Goal: Register for event/course: Register for event/course

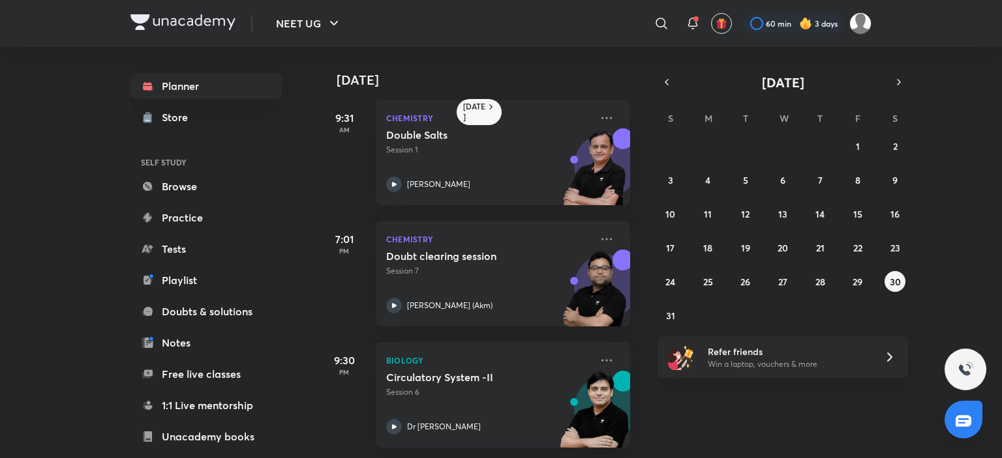
scroll to position [14, 0]
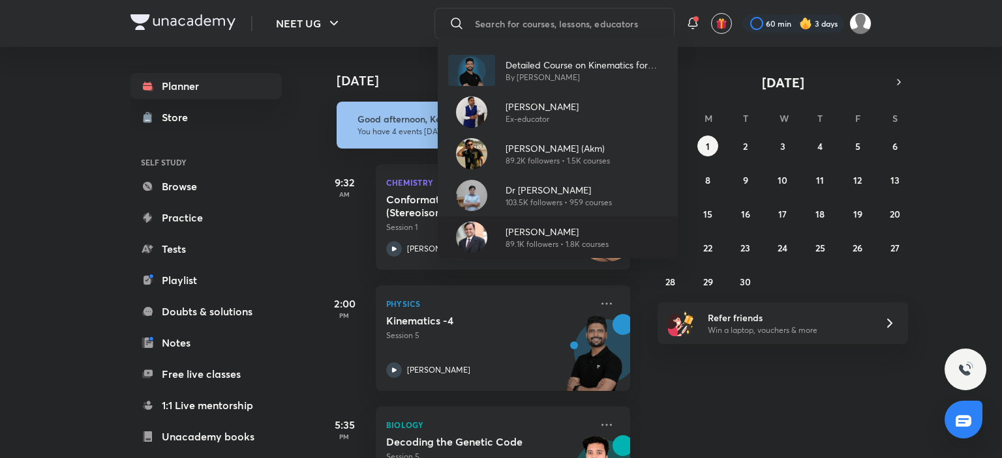
click at [522, 225] on p "[PERSON_NAME]" at bounding box center [556, 232] width 103 height 14
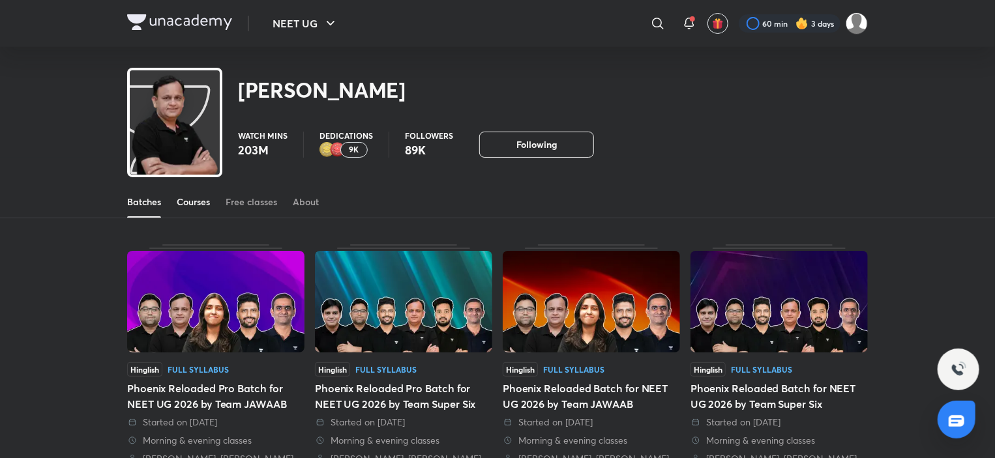
click at [190, 203] on div "Courses" at bounding box center [193, 202] width 33 height 13
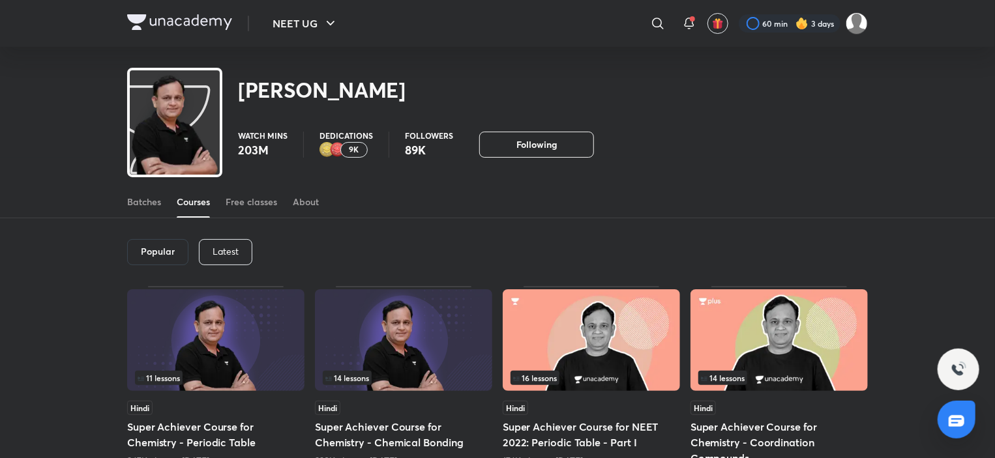
click at [217, 252] on p "Latest" at bounding box center [226, 251] width 26 height 10
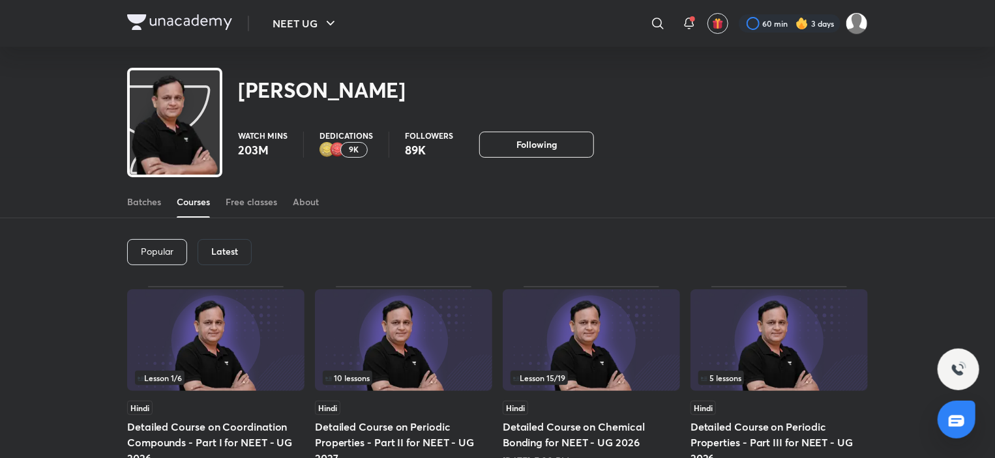
click at [230, 254] on h6 "Latest" at bounding box center [224, 251] width 27 height 10
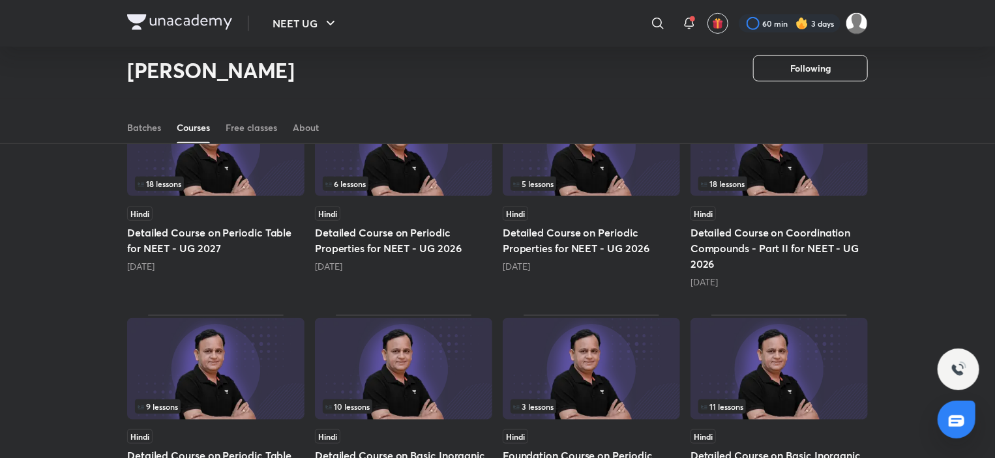
scroll to position [382, 0]
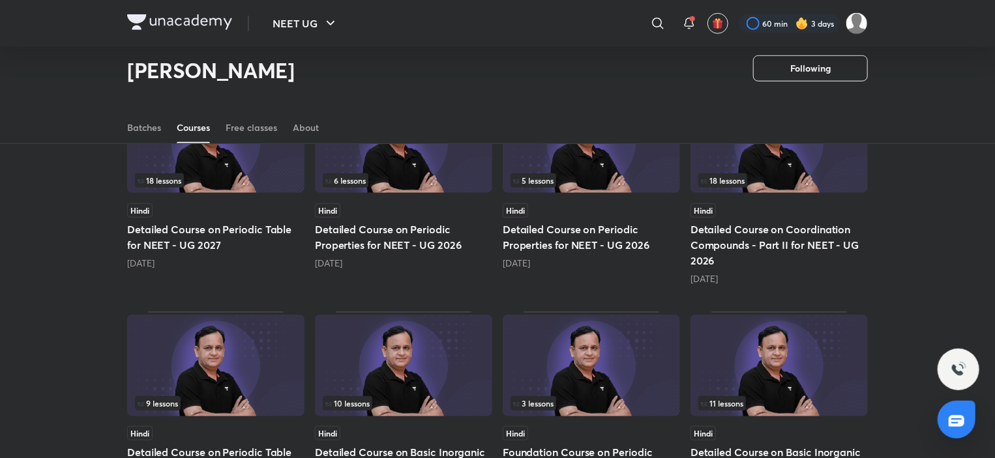
click at [797, 148] on img at bounding box center [779, 142] width 177 height 102
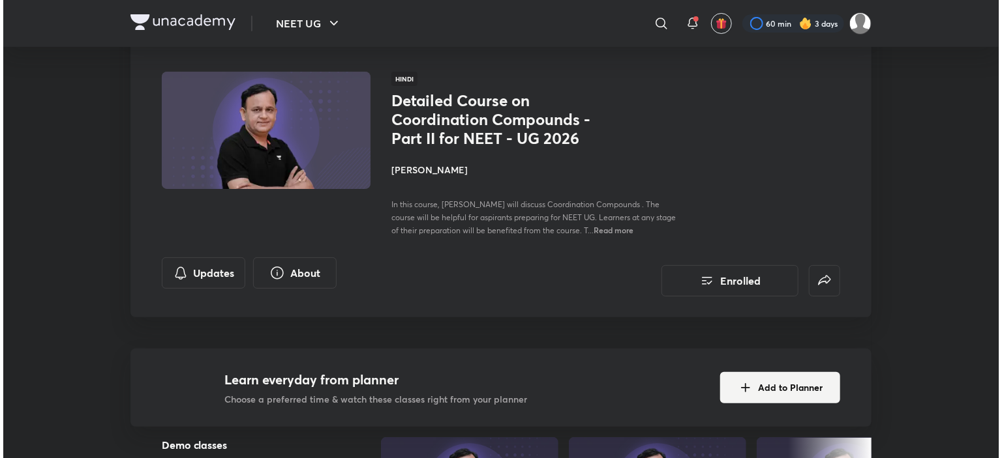
scroll to position [130, 0]
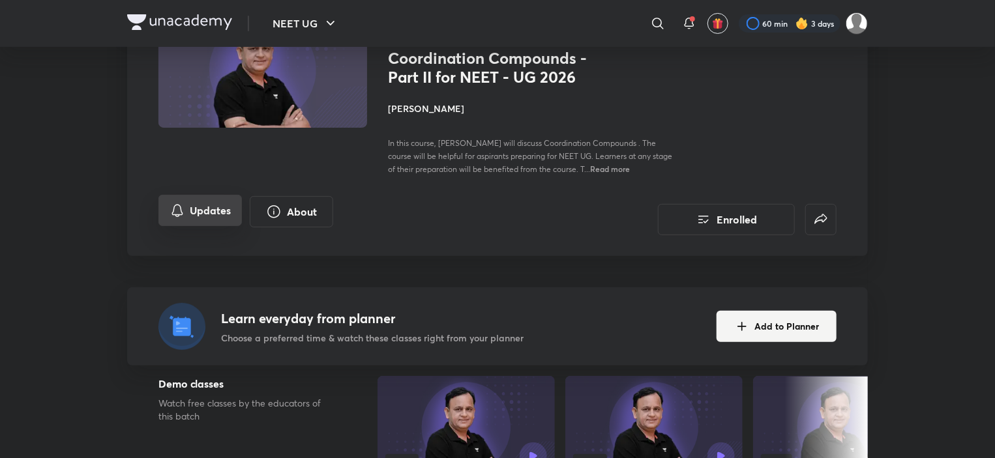
click at [202, 218] on button "Updates" at bounding box center [199, 210] width 83 height 31
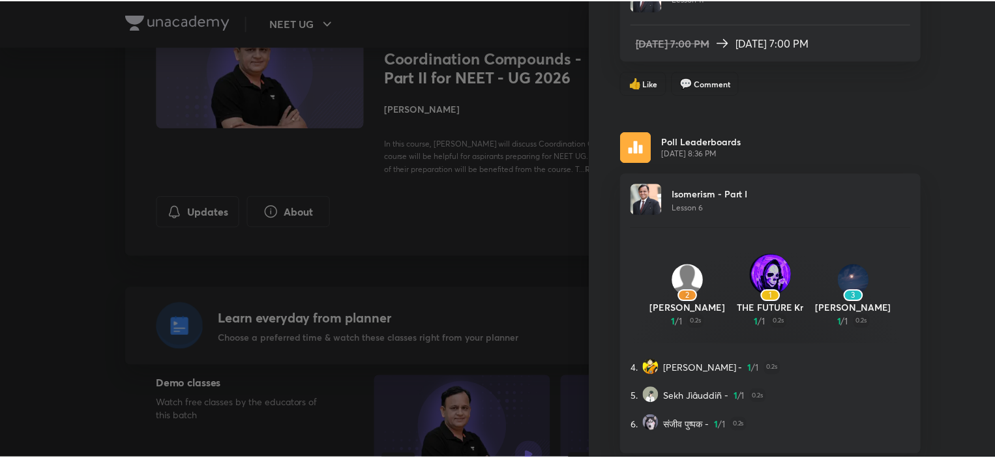
scroll to position [6542, 0]
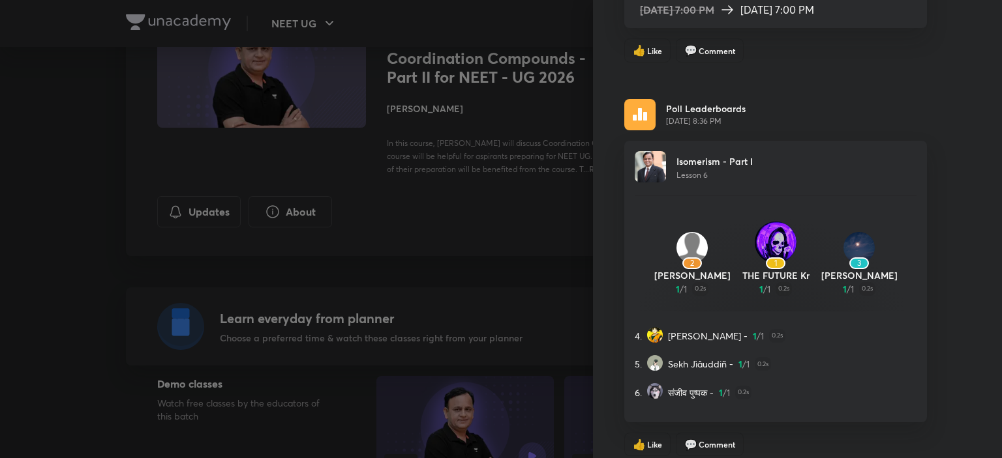
click at [430, 146] on div at bounding box center [501, 229] width 1002 height 458
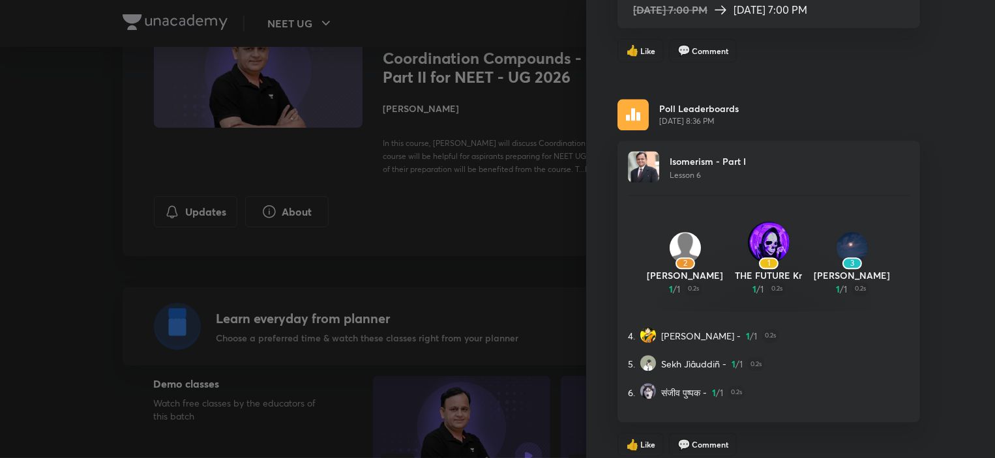
scroll to position [0, 0]
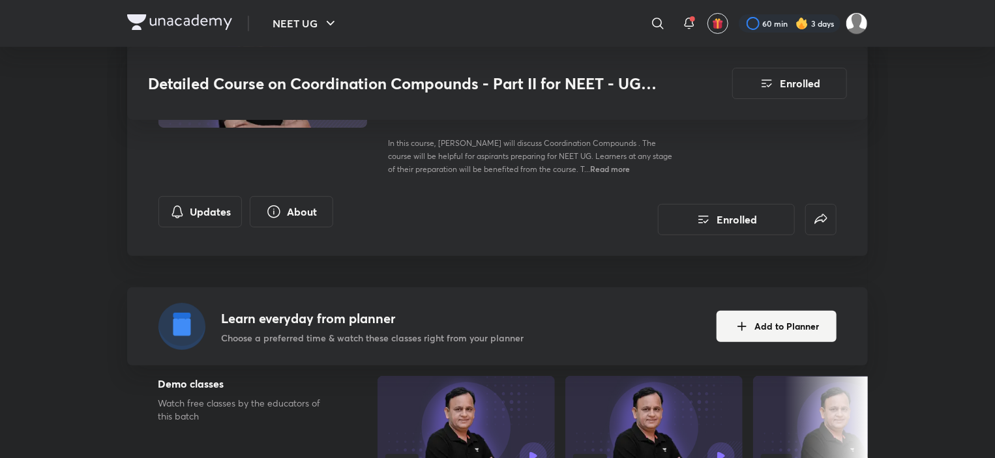
scroll to position [382, 0]
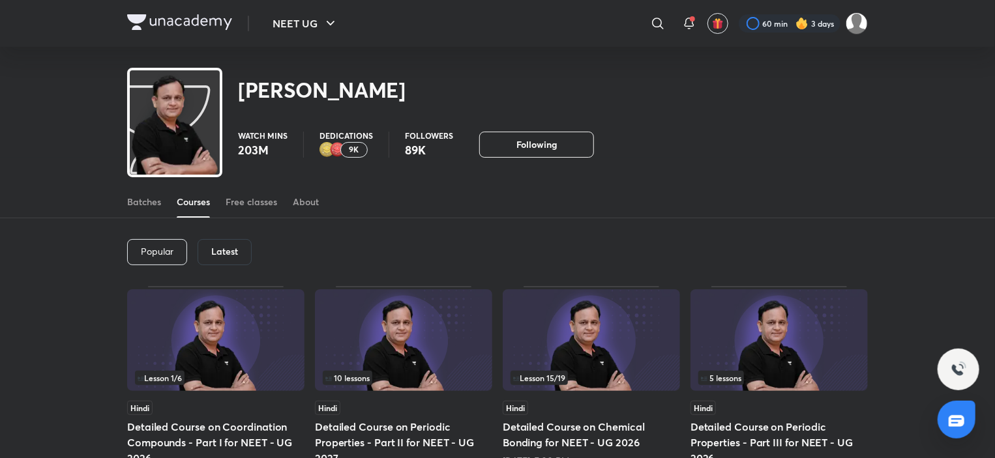
click at [224, 265] on div "Popular Latest" at bounding box center [497, 252] width 741 height 68
click at [237, 237] on div "Popular Latest" at bounding box center [497, 252] width 741 height 68
click at [234, 239] on div "Popular Latest" at bounding box center [497, 252] width 741 height 68
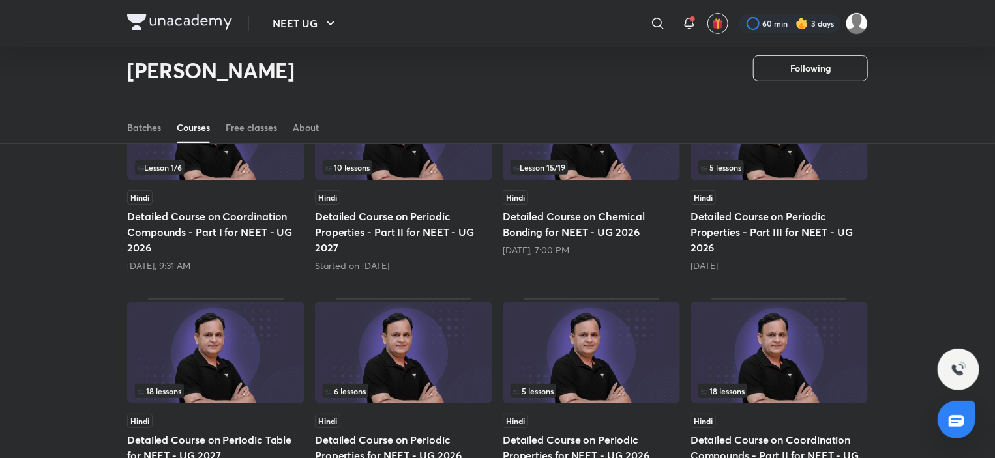
scroll to position [513, 0]
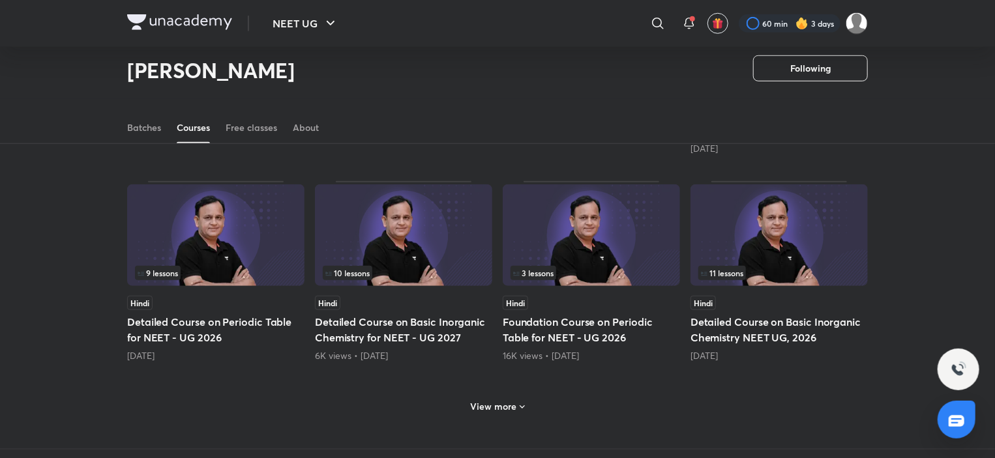
click at [506, 402] on h6 "View more" at bounding box center [494, 406] width 46 height 13
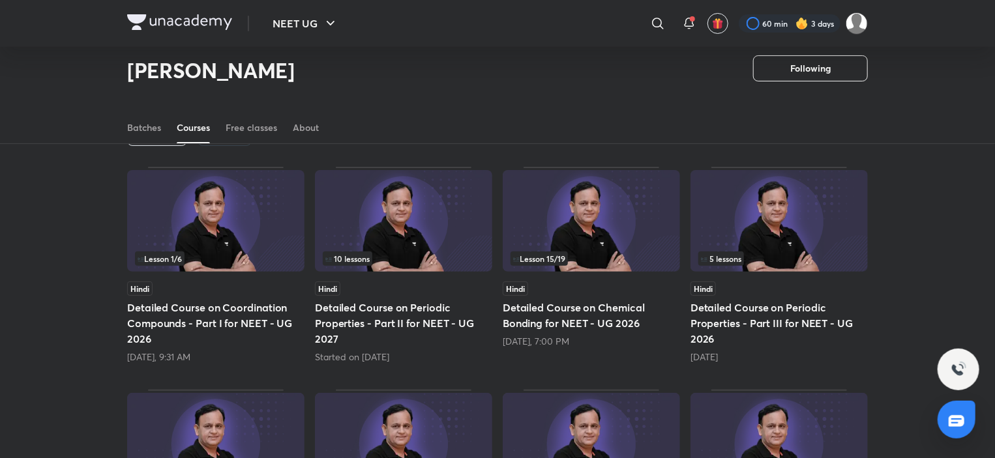
scroll to position [0, 0]
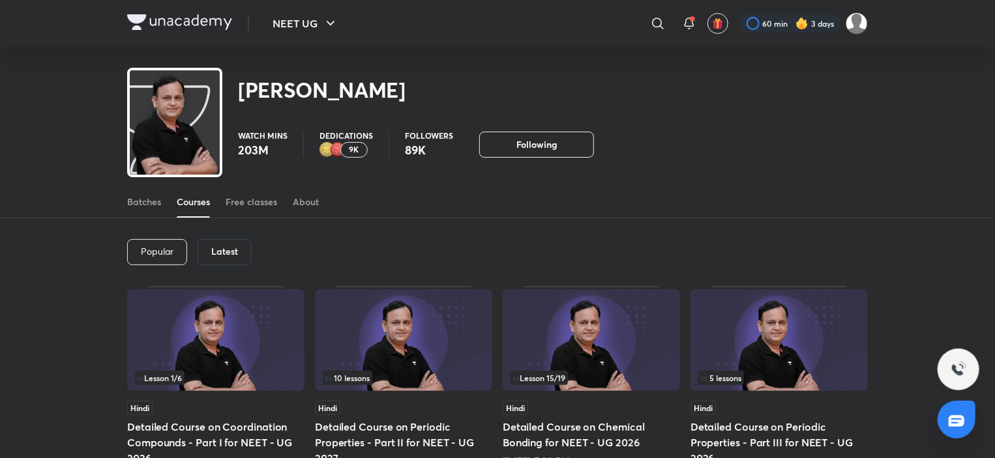
click at [200, 333] on img at bounding box center [215, 341] width 177 height 102
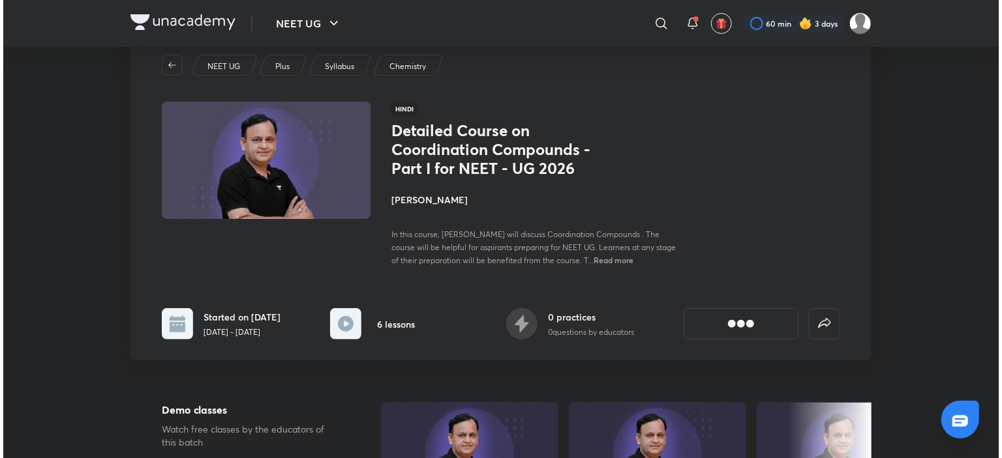
scroll to position [130, 0]
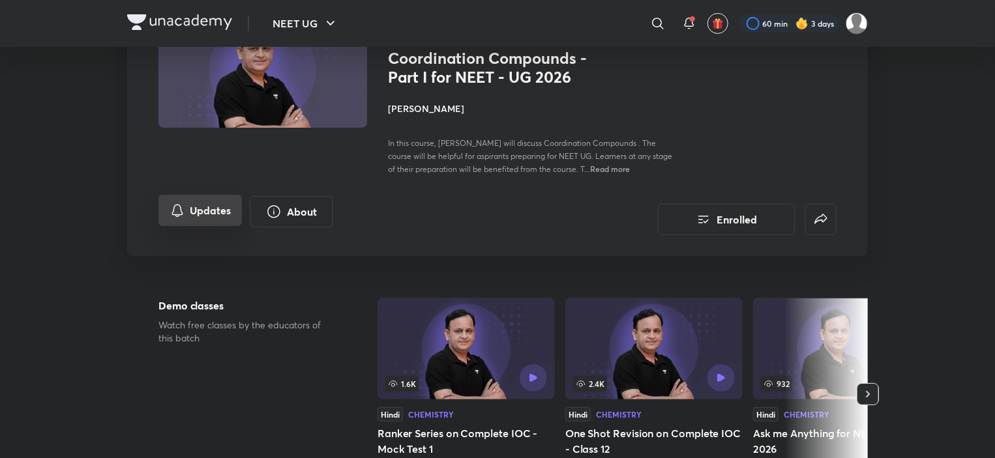
click at [220, 209] on button "Updates" at bounding box center [199, 210] width 83 height 31
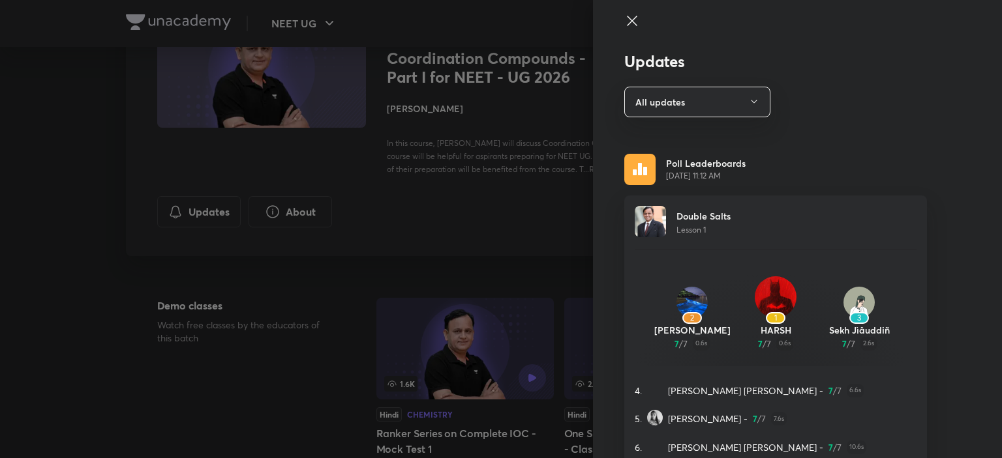
scroll to position [0, 0]
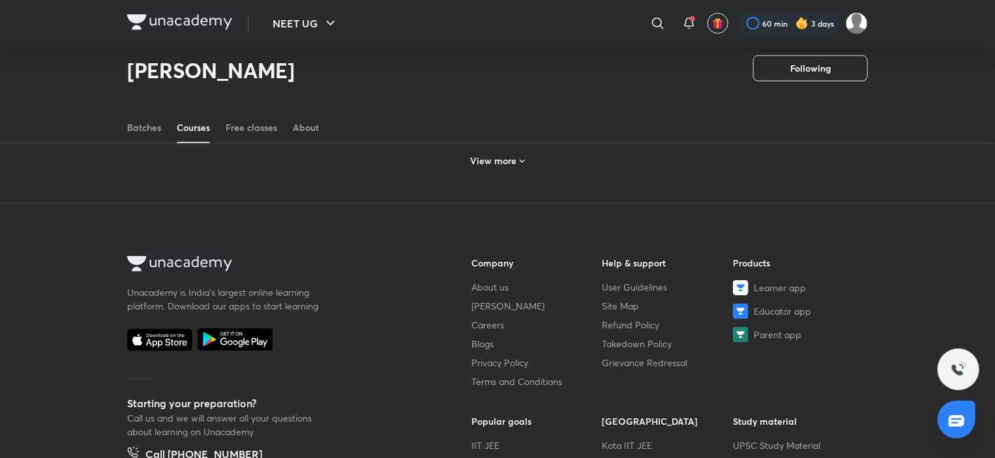
scroll to position [610, 0]
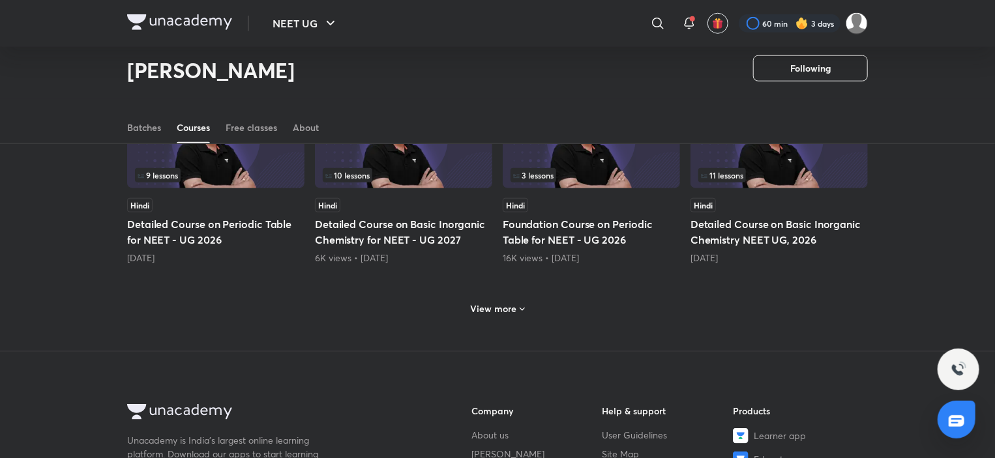
click at [508, 311] on h6 "View more" at bounding box center [494, 309] width 46 height 13
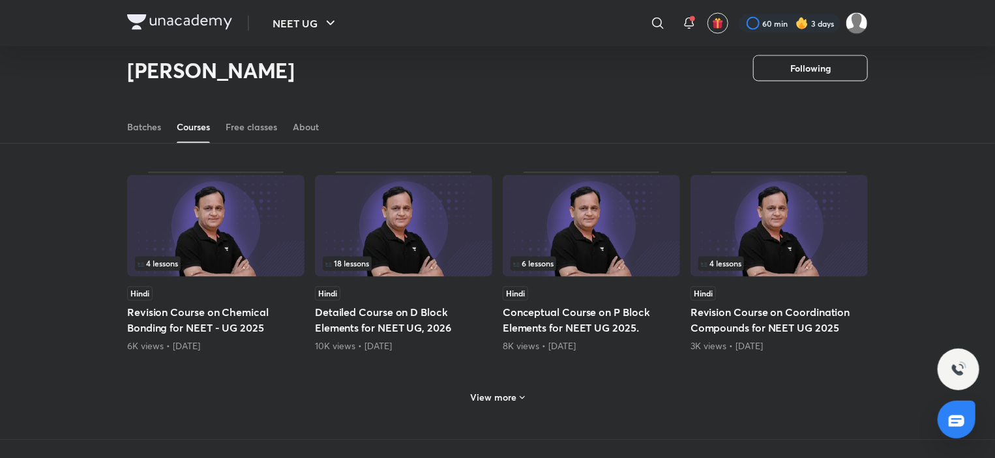
scroll to position [1262, 0]
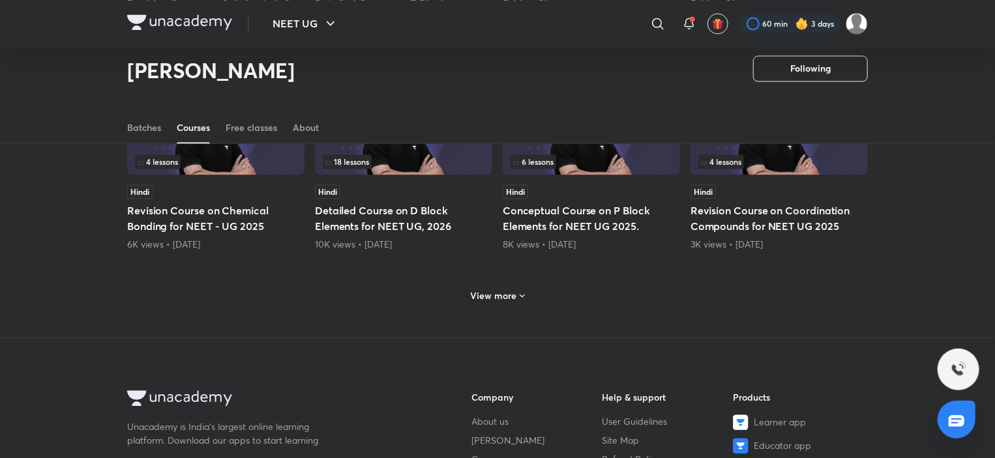
click at [503, 298] on h6 "View more" at bounding box center [494, 296] width 46 height 13
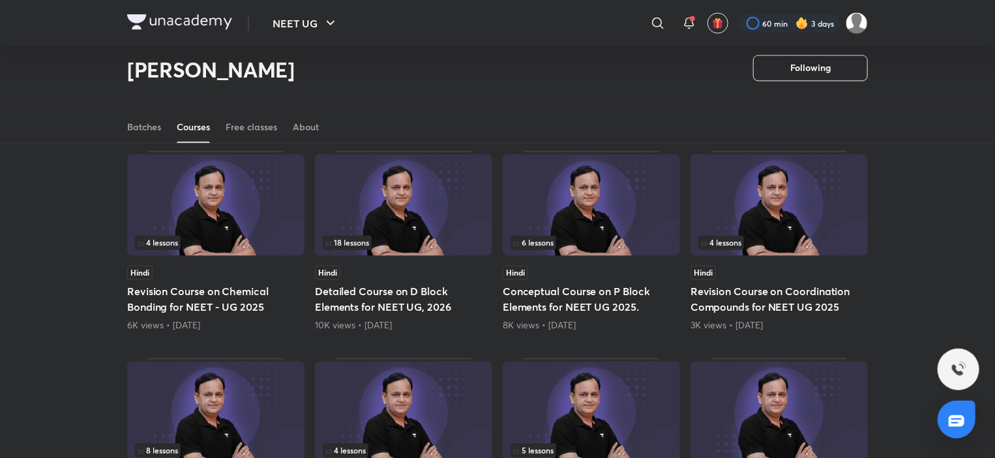
scroll to position [1132, 0]
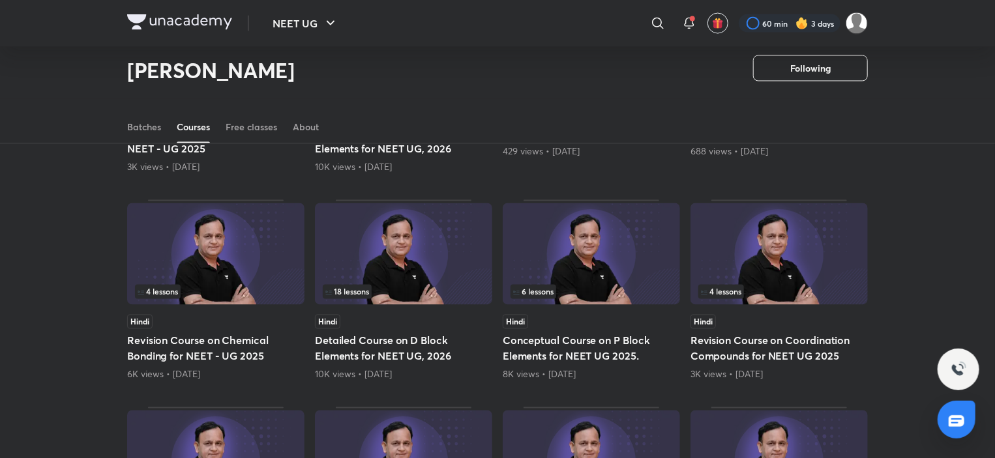
click at [782, 272] on img at bounding box center [779, 254] width 177 height 102
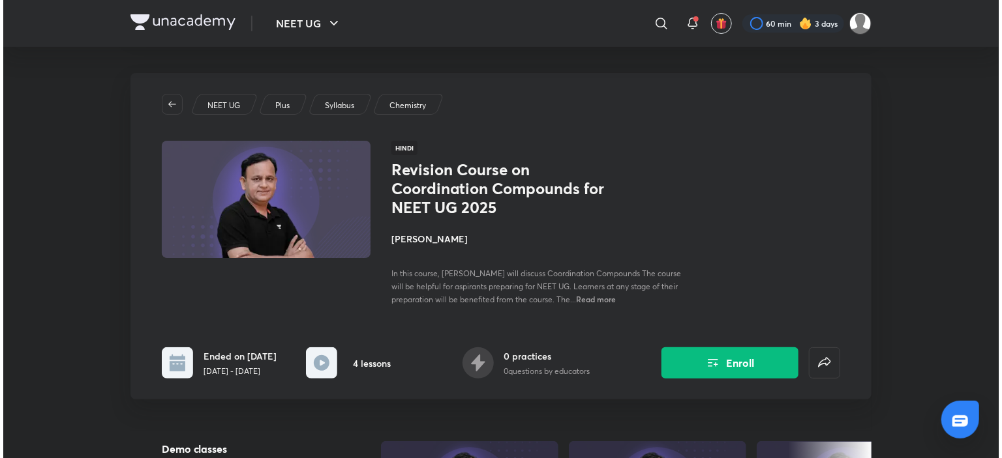
scroll to position [65, 0]
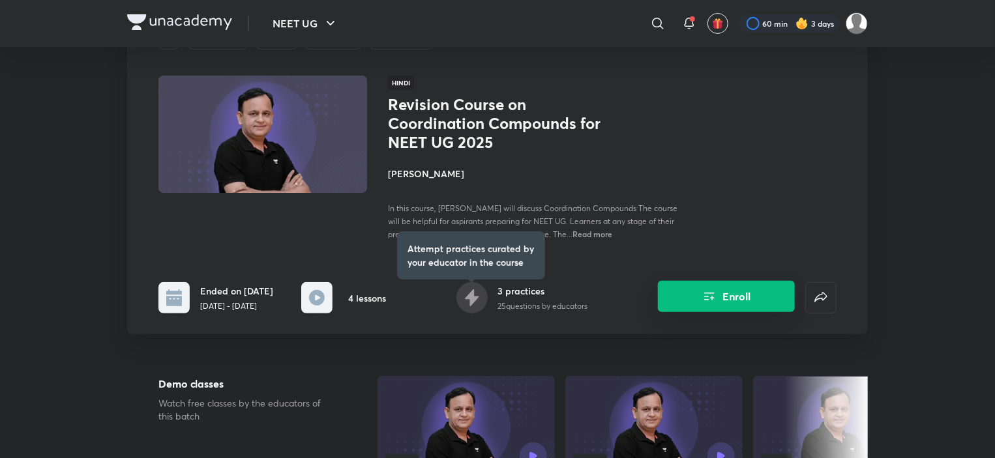
click at [715, 305] on icon "Enroll" at bounding box center [710, 297] width 16 height 16
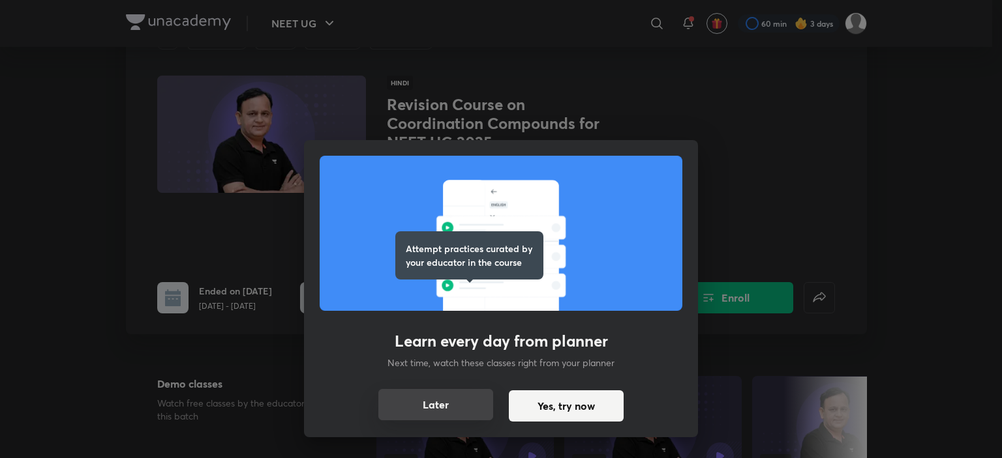
click at [425, 403] on button "Later" at bounding box center [435, 404] width 115 height 31
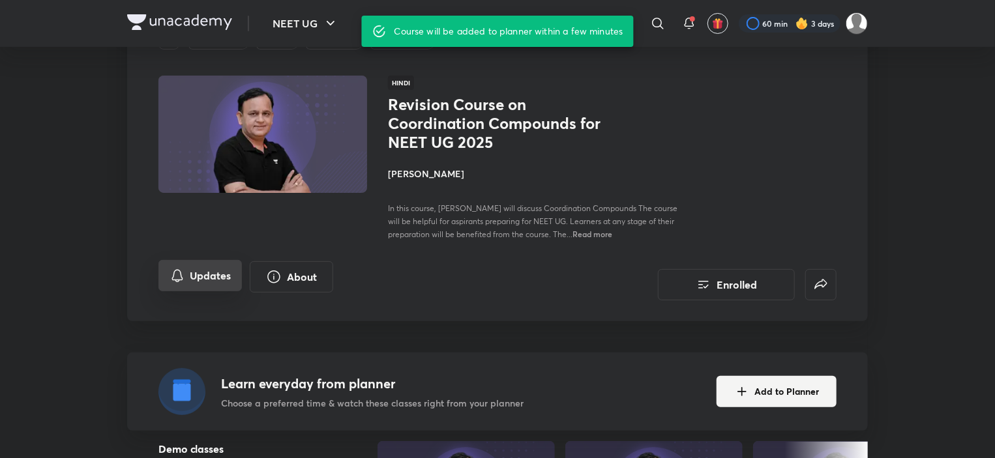
click at [200, 283] on button "Updates" at bounding box center [199, 275] width 83 height 31
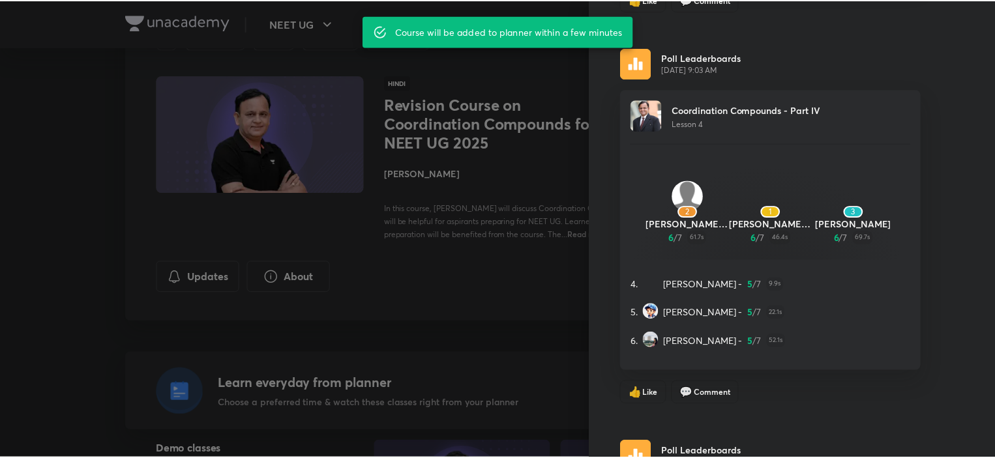
scroll to position [1136, 0]
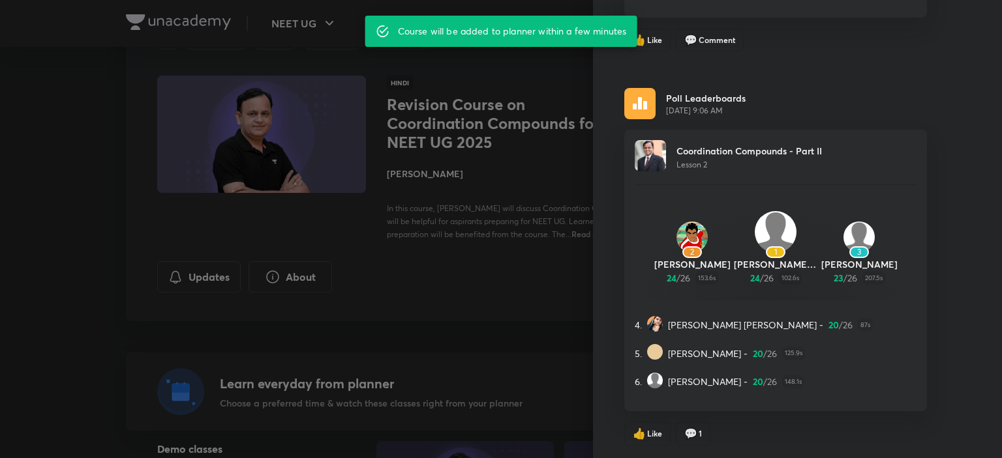
click at [447, 252] on div at bounding box center [501, 229] width 1002 height 458
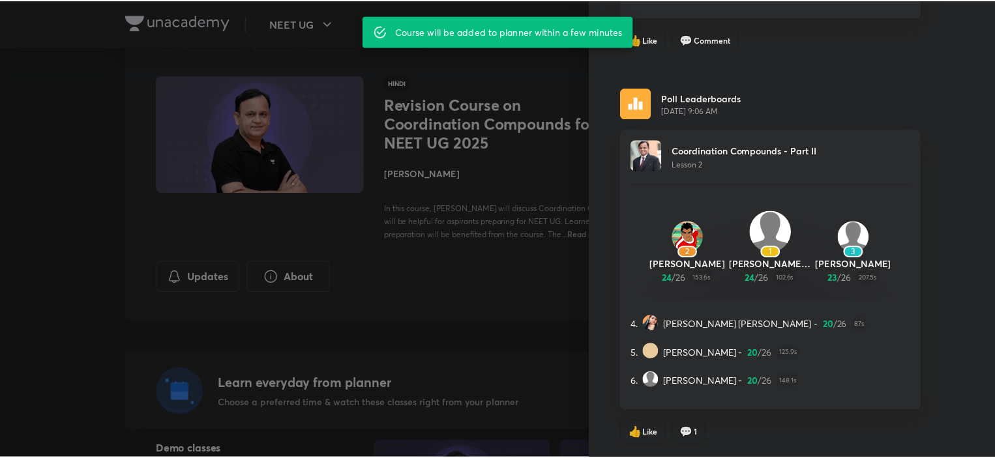
scroll to position [0, 0]
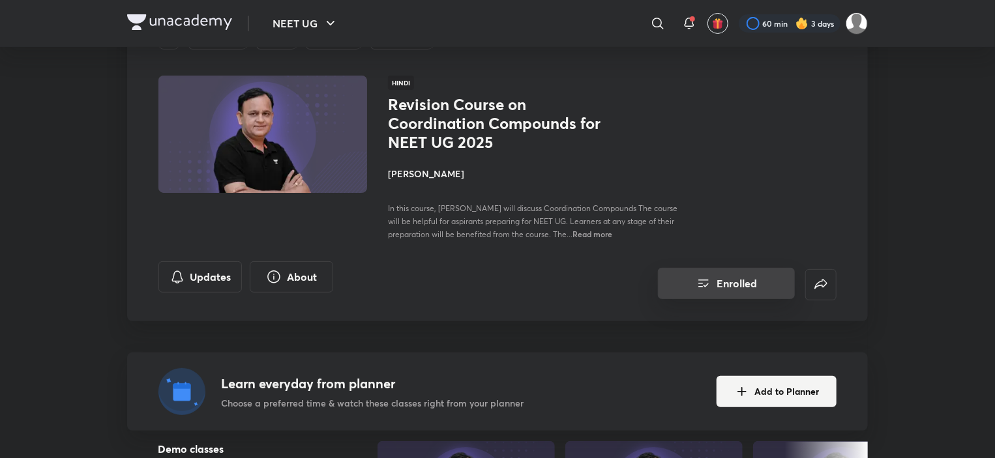
click at [745, 270] on button "Enrolled" at bounding box center [726, 283] width 137 height 31
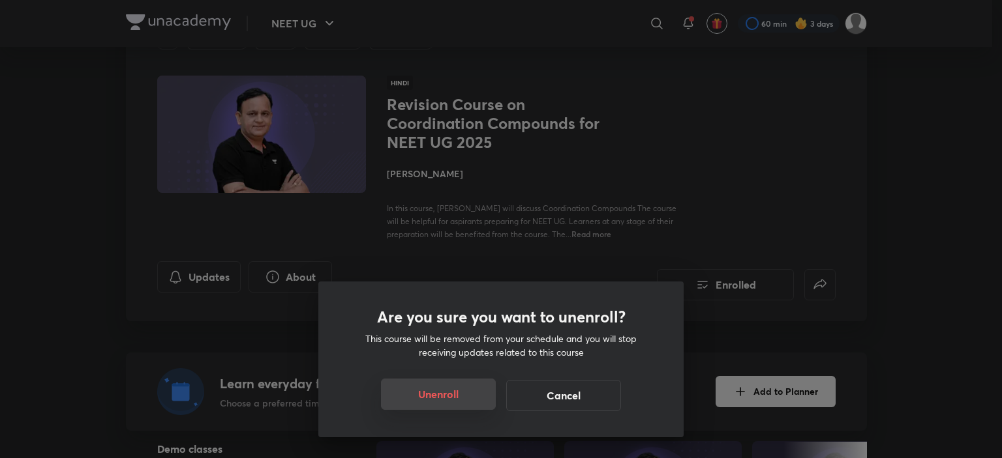
click at [454, 391] on button "Unenroll" at bounding box center [438, 394] width 115 height 31
